Goal: Task Accomplishment & Management: Manage account settings

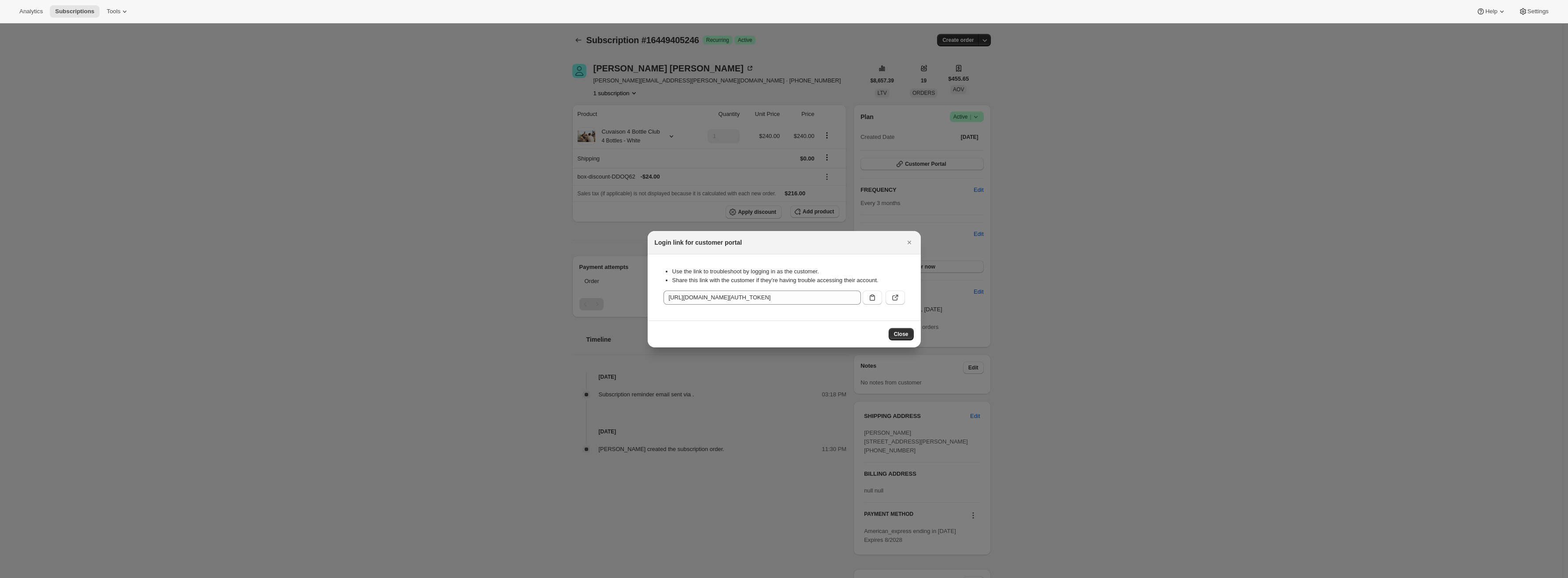
click at [471, 109] on div at bounding box center [784, 289] width 1568 height 578
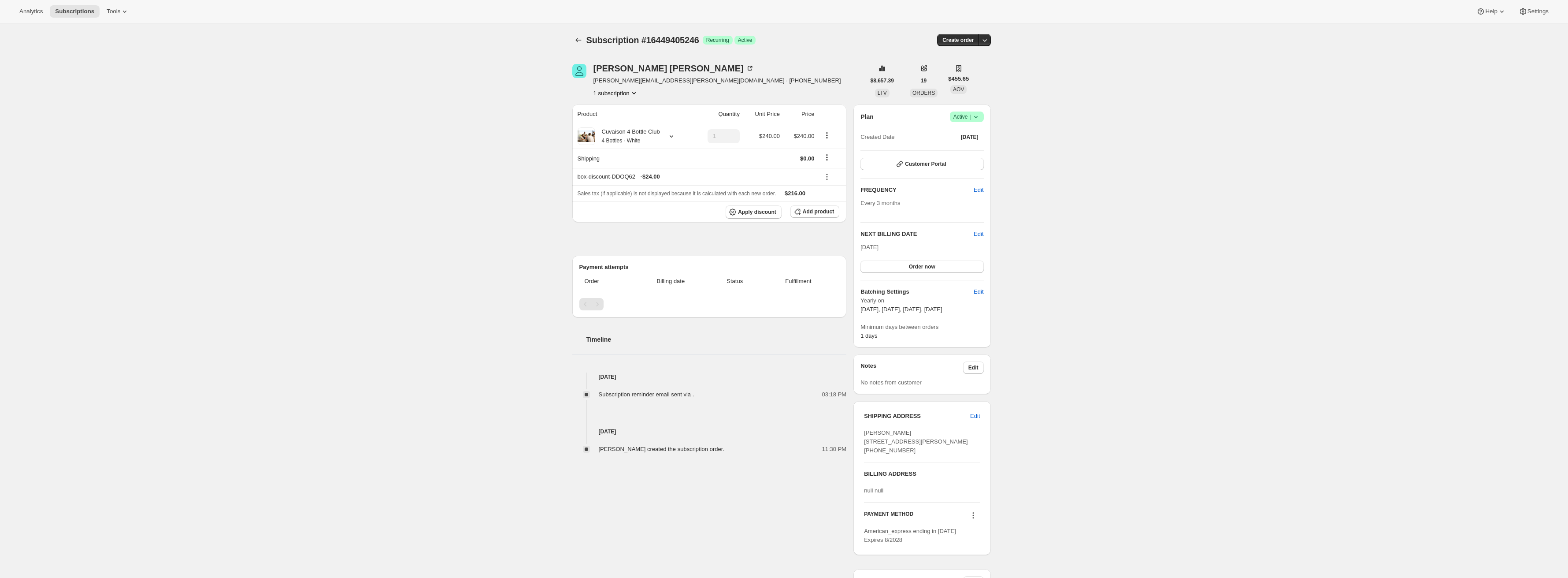
click at [1554, 13] on div "Analytics Subscriptions Tools Help Settings" at bounding box center [784, 12] width 1568 height 23
click at [1548, 13] on span "Settings" at bounding box center [1538, 12] width 21 height 7
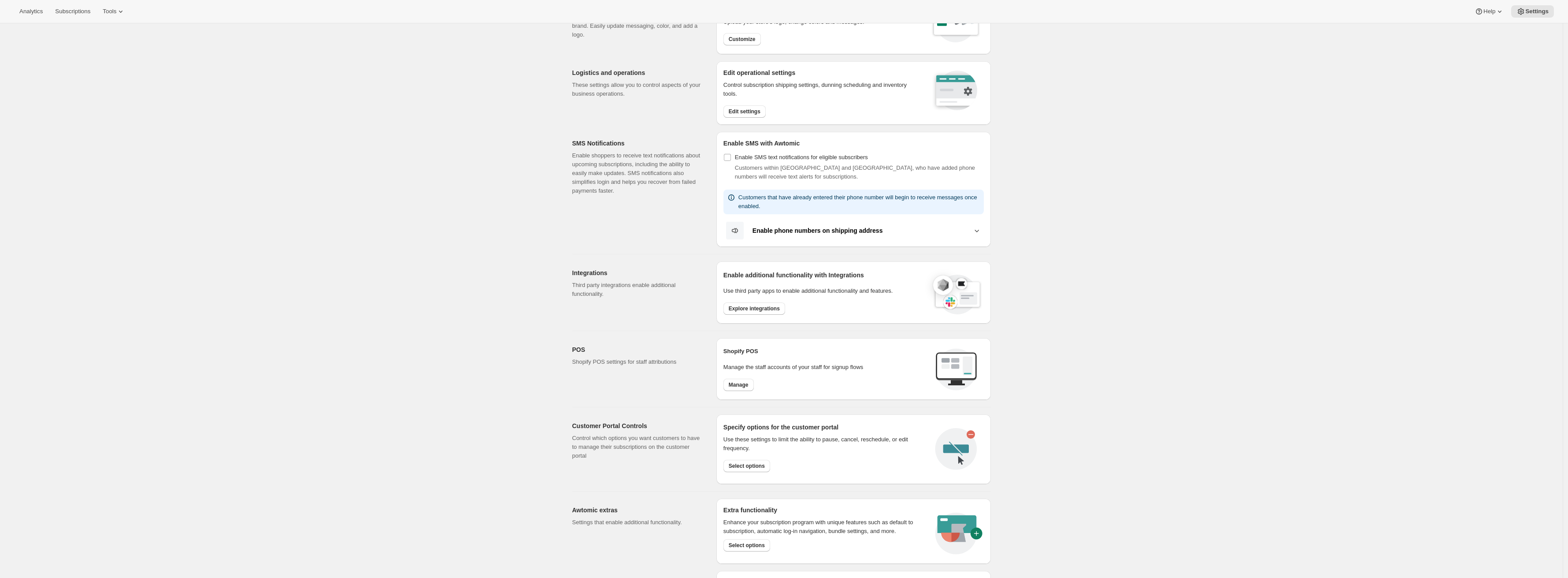
scroll to position [114, 0]
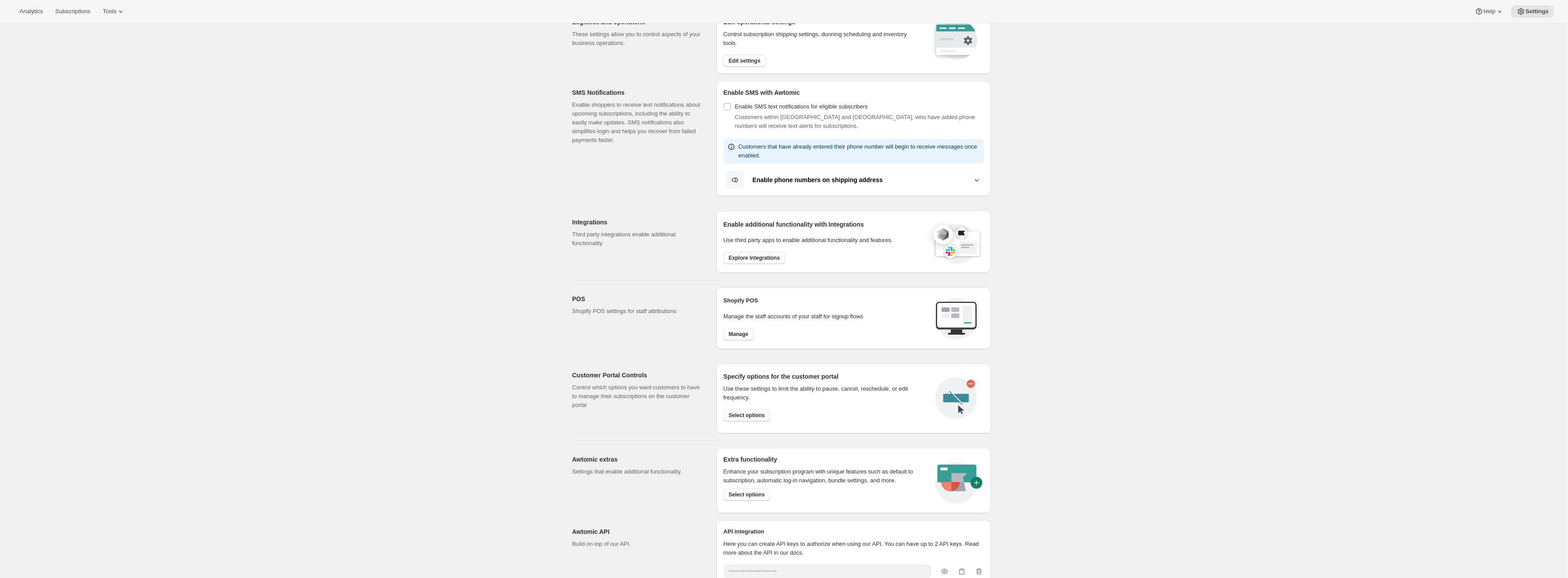
click at [733, 412] on span "Select options" at bounding box center [746, 415] width 36 height 7
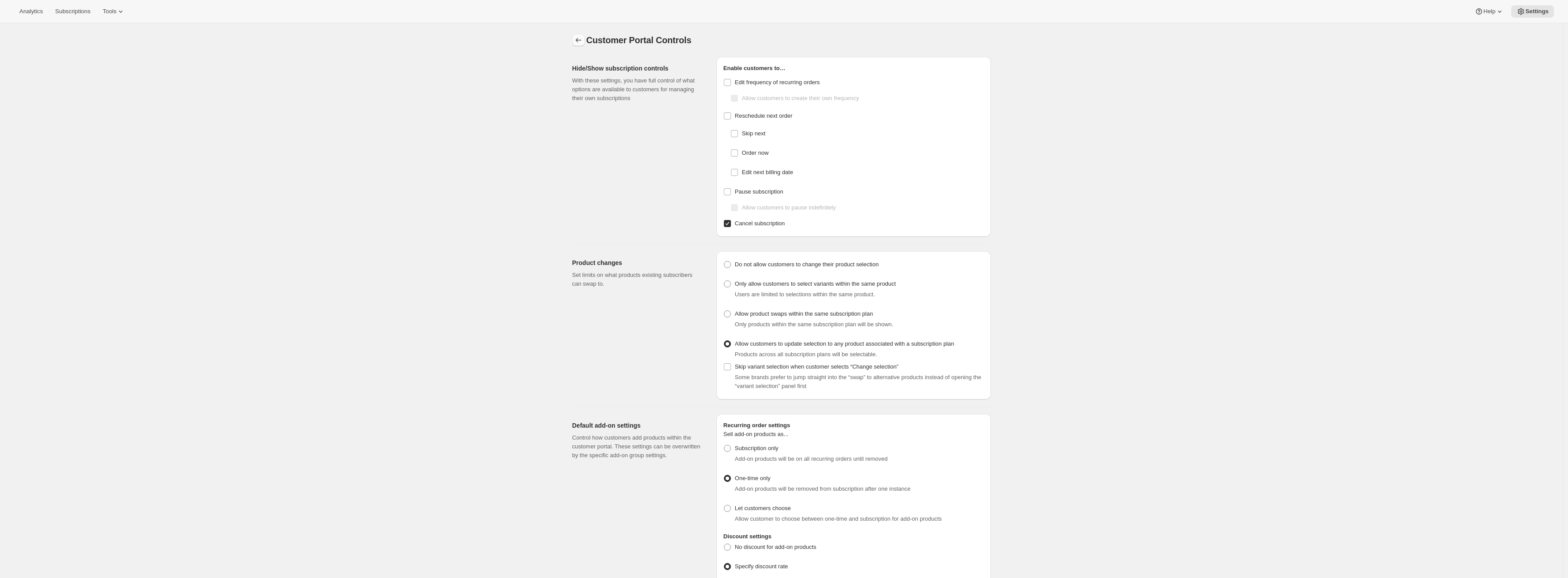
click at [581, 44] on icon "Settings" at bounding box center [578, 40] width 9 height 9
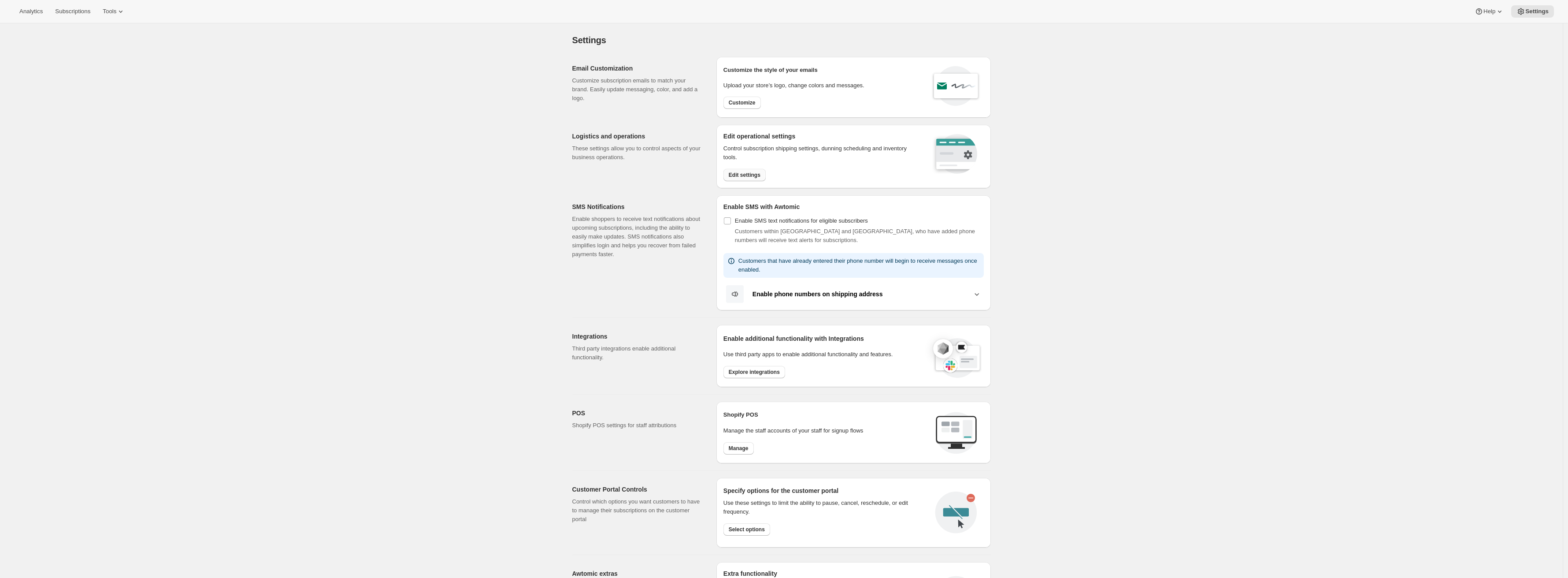
click at [745, 175] on span "Edit settings" at bounding box center [744, 175] width 32 height 7
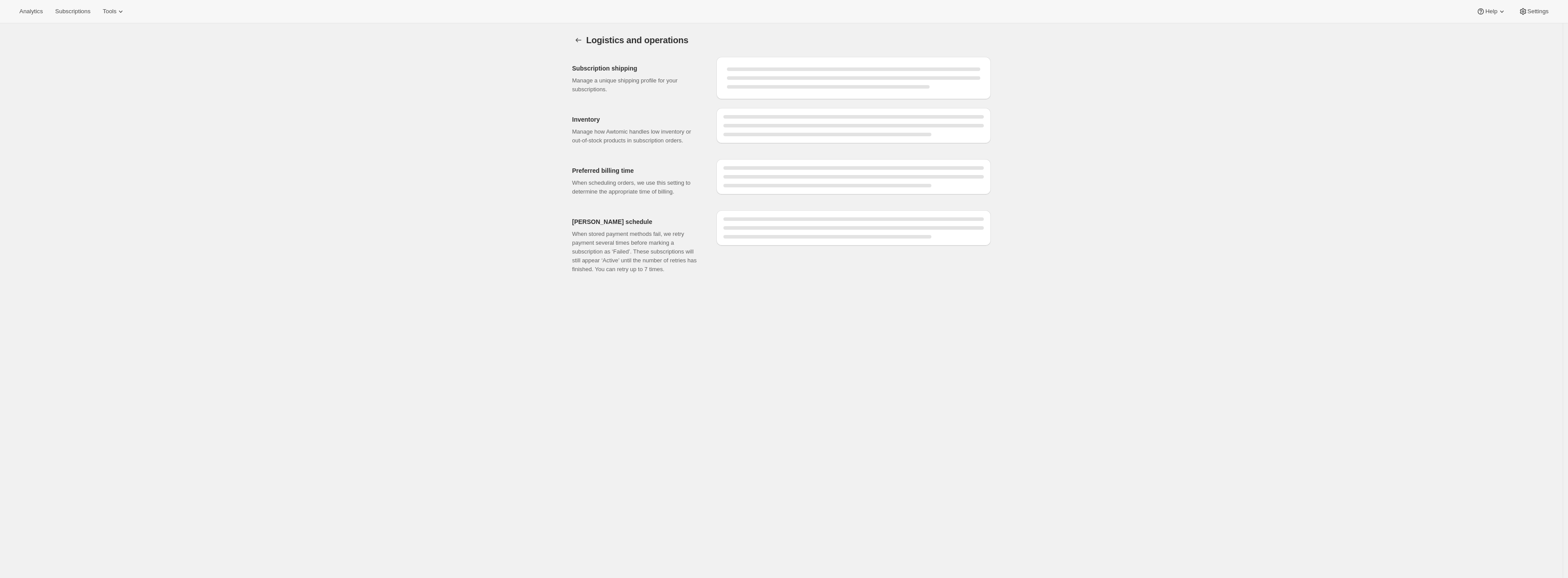
select select "09:00"
select select "DAY"
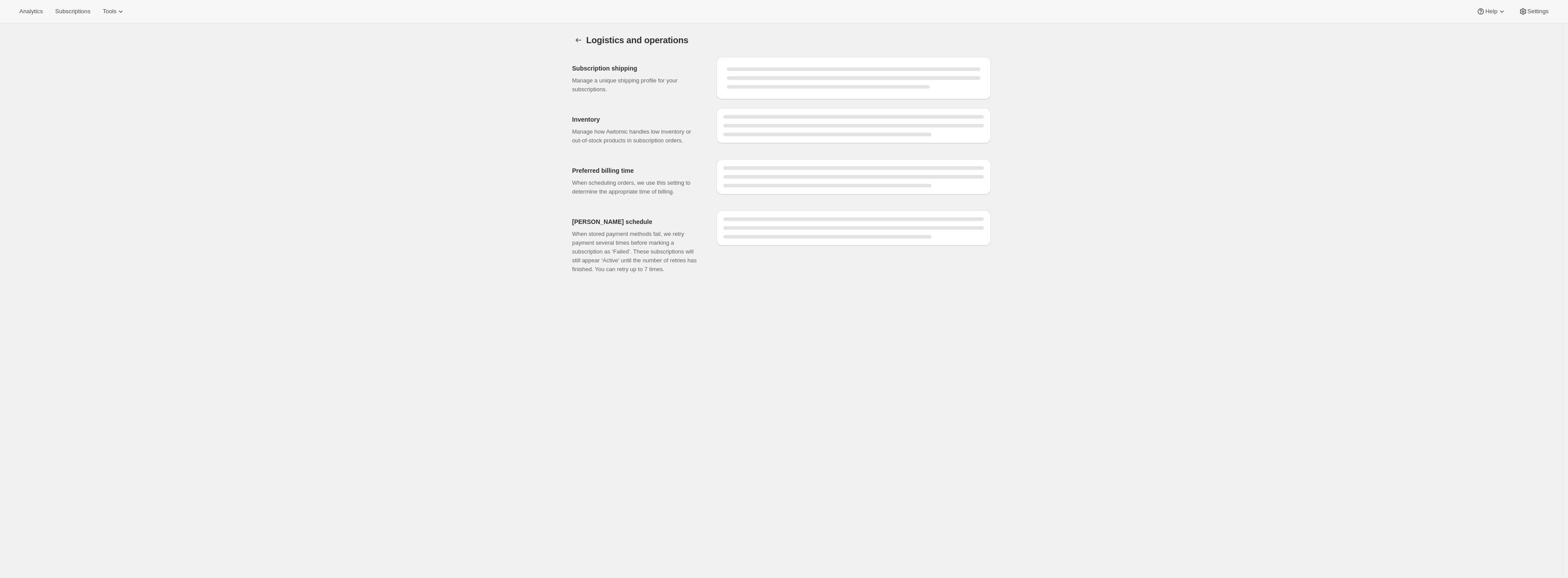
select select "DAY"
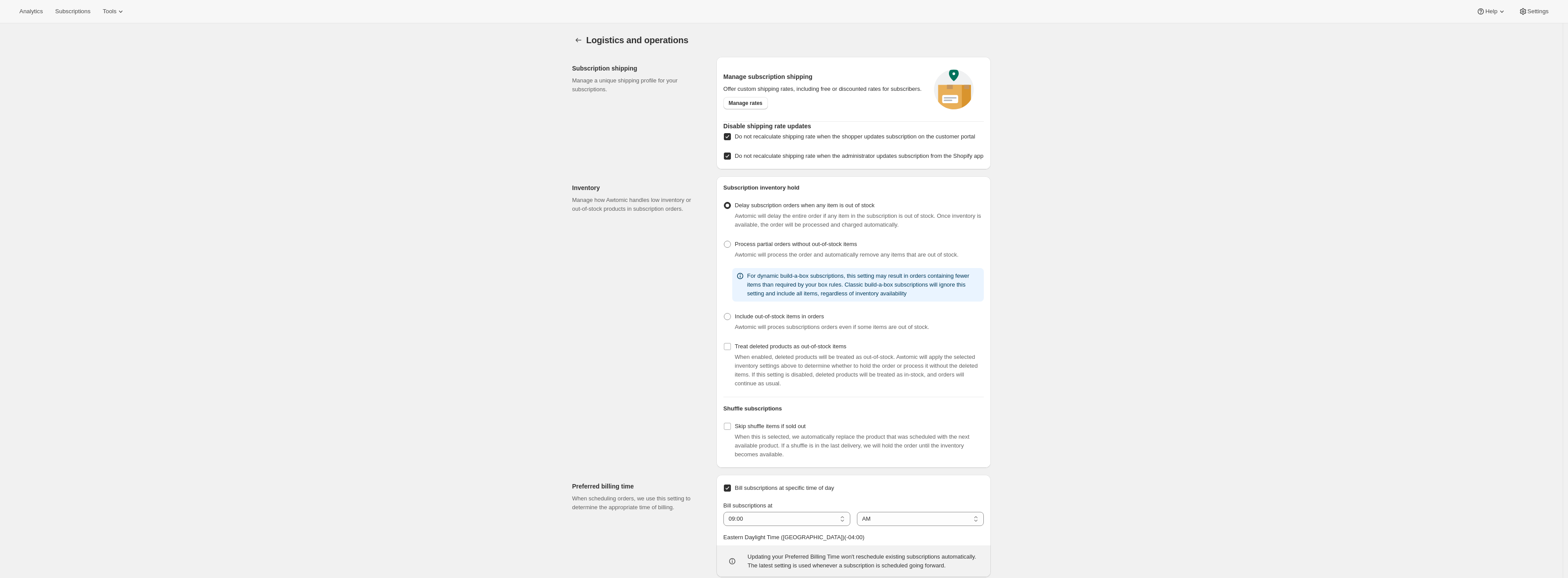
click at [749, 137] on span "Do not recalculate shipping rate when the shopper updates subscription on the c…" at bounding box center [855, 136] width 240 height 7
click at [731, 137] on input "Do not recalculate shipping rate when the shopper updates subscription on the c…" at bounding box center [727, 137] width 7 height 7
click at [743, 138] on span "Do not recalculate shipping rate when the shopper updates subscription on the c…" at bounding box center [855, 136] width 240 height 7
click at [731, 138] on input "Do not recalculate shipping rate when the shopper updates subscription on the c…" at bounding box center [727, 137] width 7 height 7
click at [764, 141] on span "Do not recalculate shipping rate when the shopper updates subscription on the c…" at bounding box center [855, 136] width 240 height 9
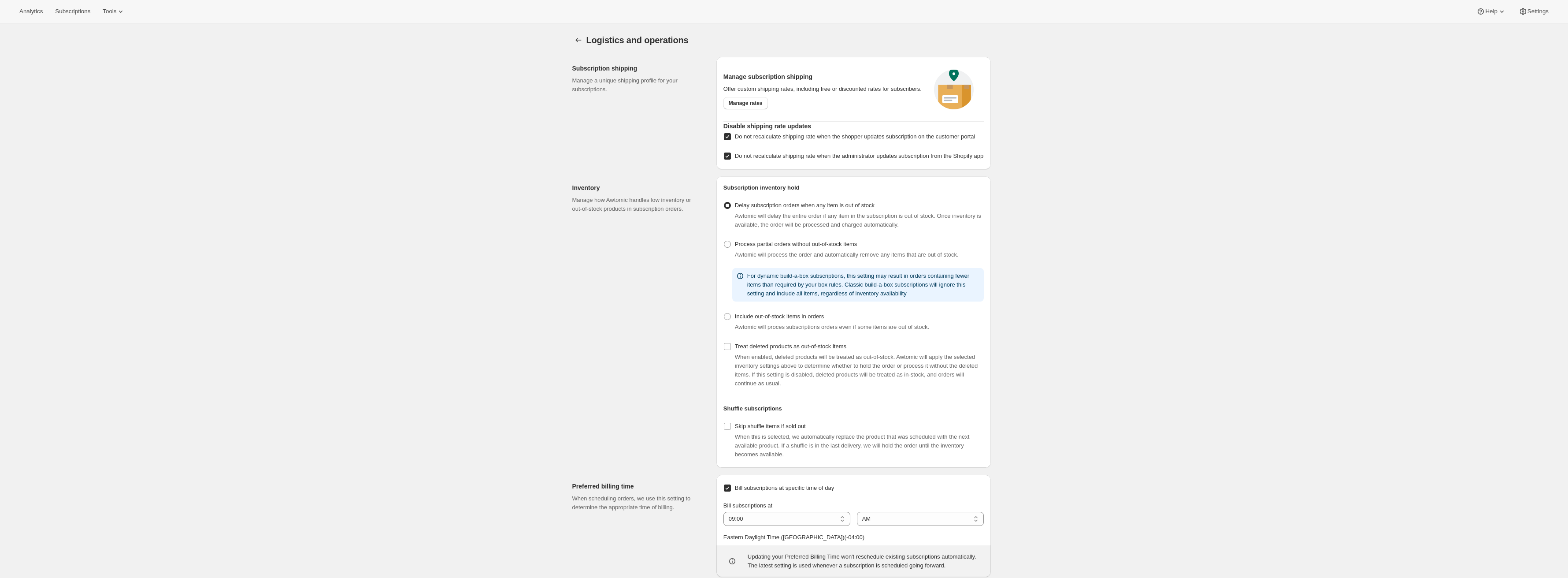
click at [731, 140] on input "Do not recalculate shipping rate when the shopper updates subscription on the c…" at bounding box center [727, 137] width 7 height 7
click at [734, 143] on label "Do not recalculate shipping rate when the shopper updates subscription on the c…" at bounding box center [849, 136] width 252 height 12
click at [731, 140] on input "Do not recalculate shipping rate when the shopper updates subscription on the c…" at bounding box center [727, 137] width 7 height 7
checkbox input "true"
